Goal: Book appointment/travel/reservation

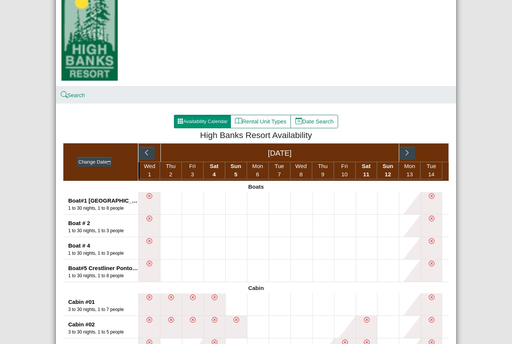
scroll to position [58, 0]
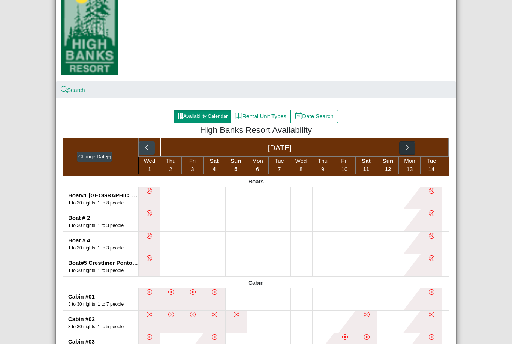
click at [408, 150] on icon "chevron right" at bounding box center [407, 147] width 7 height 7
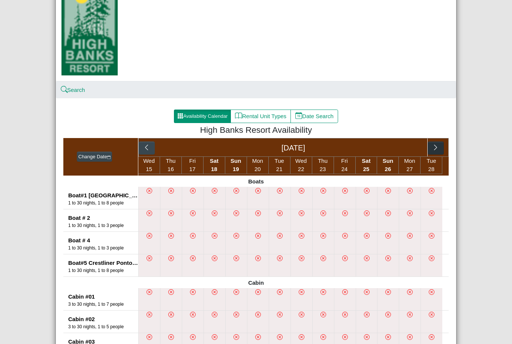
click at [440, 144] on button "button" at bounding box center [436, 147] width 16 height 13
click at [441, 148] on div "[DATE] [DATE]" at bounding box center [293, 147] width 310 height 19
click at [389, 150] on button "button" at bounding box center [385, 147] width 16 height 13
click at [439, 148] on icon "chevron right" at bounding box center [435, 147] width 7 height 7
click at [387, 148] on icon "chevron right" at bounding box center [385, 147] width 7 height 7
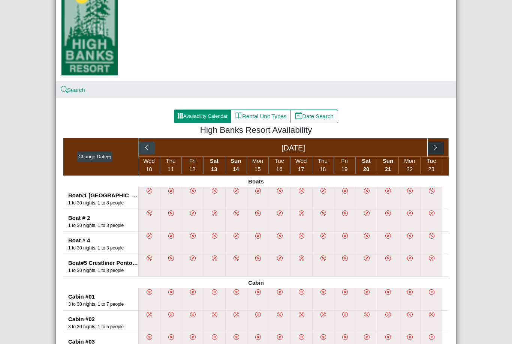
click at [438, 146] on icon "chevron right" at bounding box center [435, 147] width 7 height 7
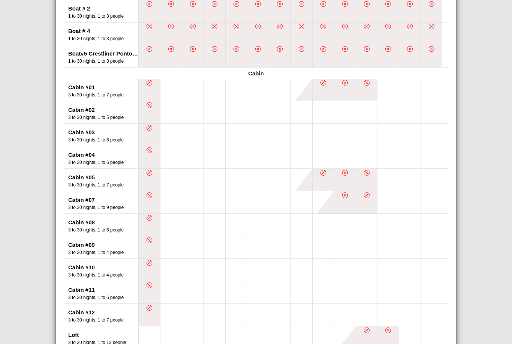
scroll to position [257, 0]
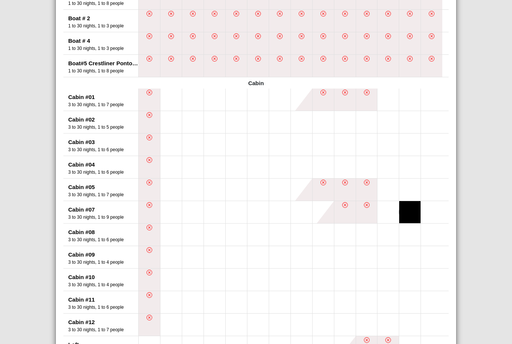
click at [414, 212] on button at bounding box center [409, 212] width 21 height 22
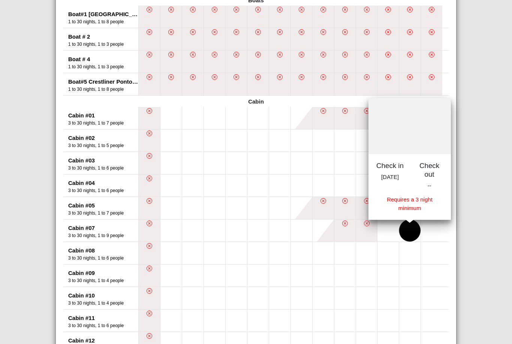
scroll to position [243, 0]
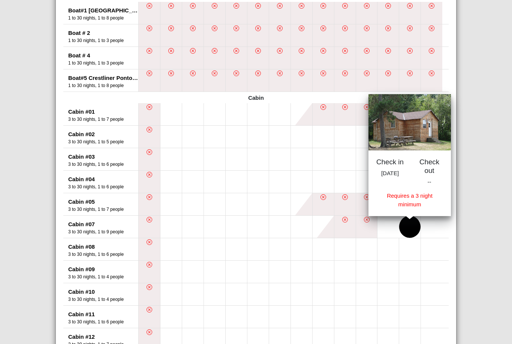
click at [484, 208] on div "High Banks Resort Close Search Availability Calendar Rental Unit Types Date Sea…" at bounding box center [256, 172] width 512 height 344
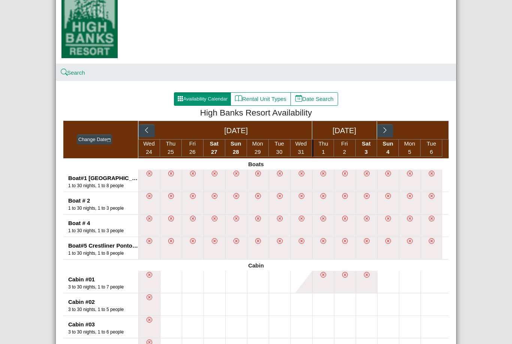
scroll to position [86, 0]
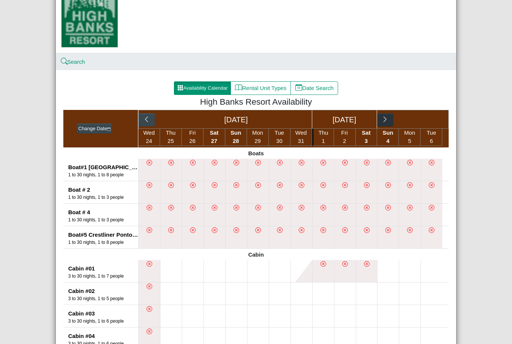
click at [384, 121] on icon "chevron right" at bounding box center [385, 119] width 7 height 7
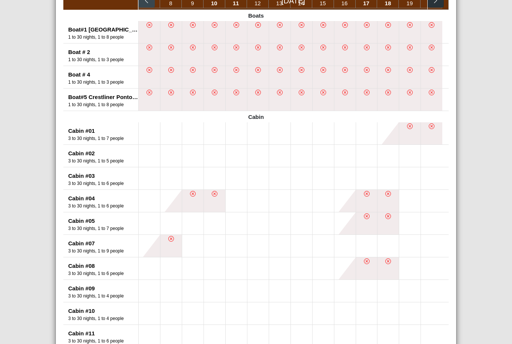
scroll to position [225, 0]
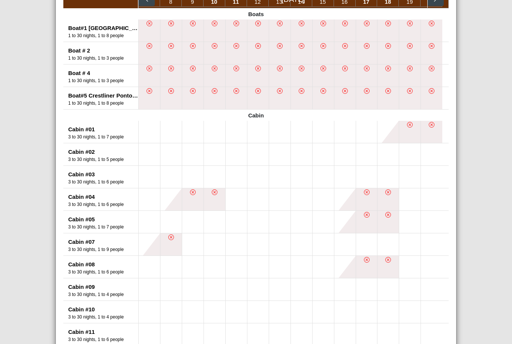
click at [174, 246] on li at bounding box center [171, 244] width 22 height 22
click at [193, 248] on button at bounding box center [192, 244] width 21 height 22
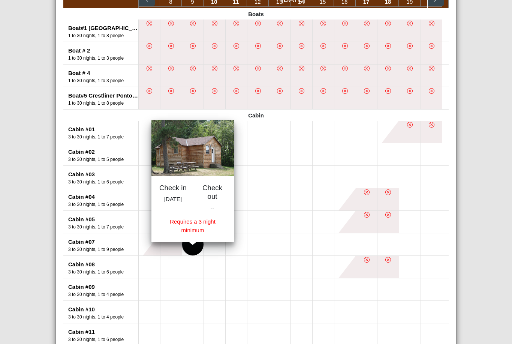
click at [292, 298] on button at bounding box center [301, 289] width 21 height 22
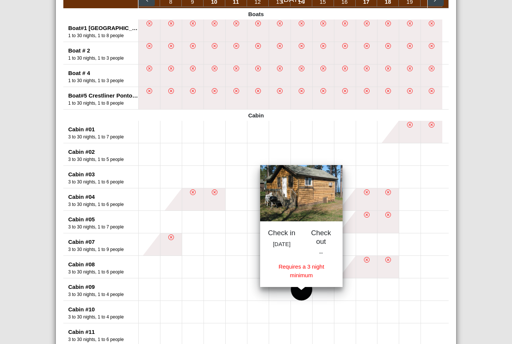
click at [481, 200] on div "[GEOGRAPHIC_DATA] Close Search Availability Calendar Rental Unit Types Date Sea…" at bounding box center [256, 172] width 512 height 344
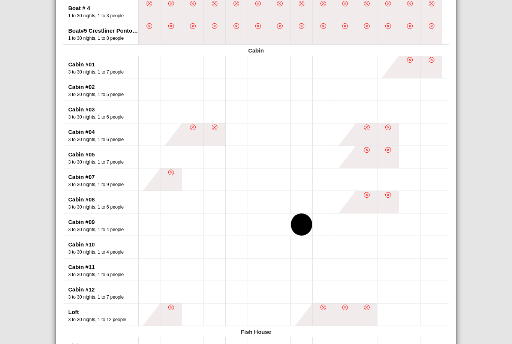
scroll to position [290, 0]
